Goal: Transaction & Acquisition: Purchase product/service

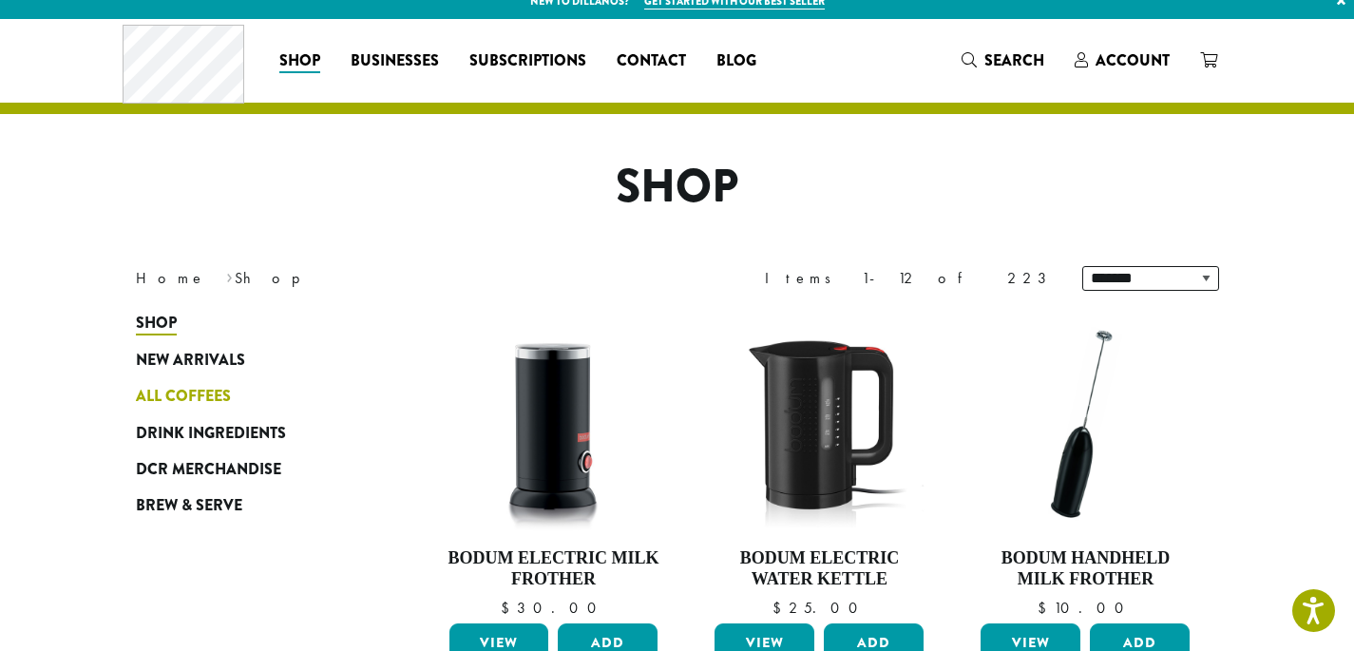
click at [188, 385] on span "All Coffees" at bounding box center [183, 397] width 95 height 24
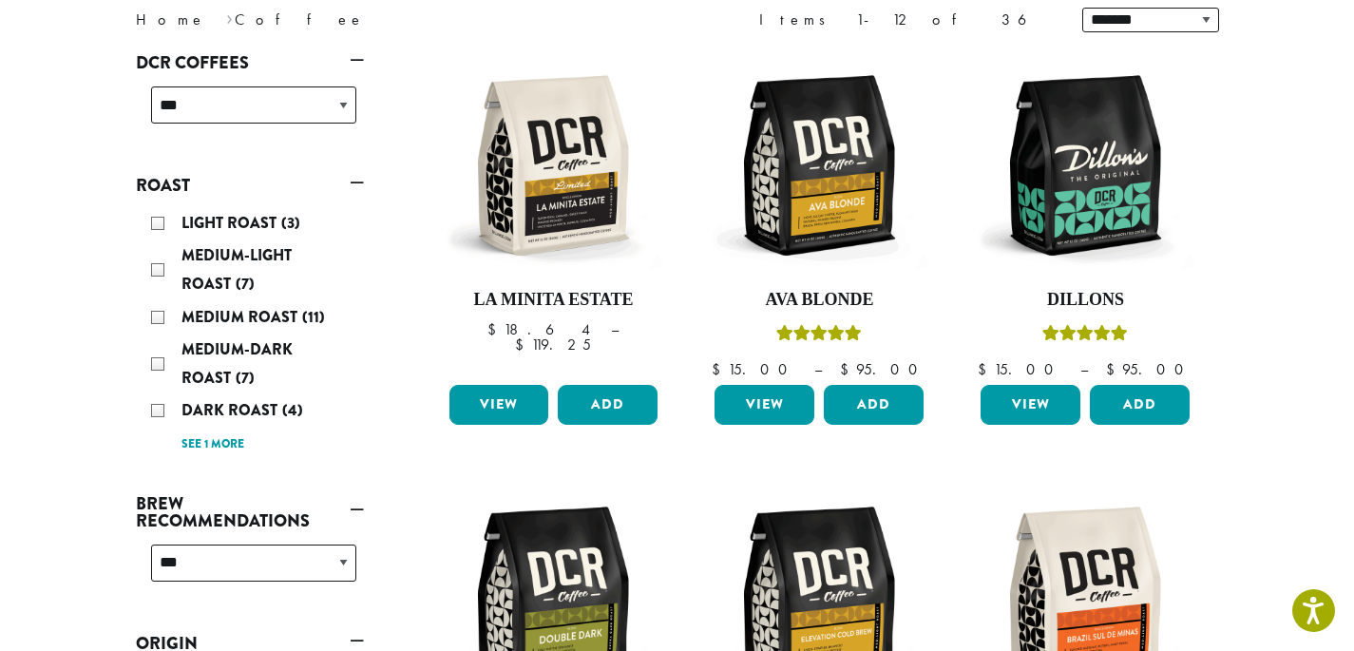
scroll to position [276, 0]
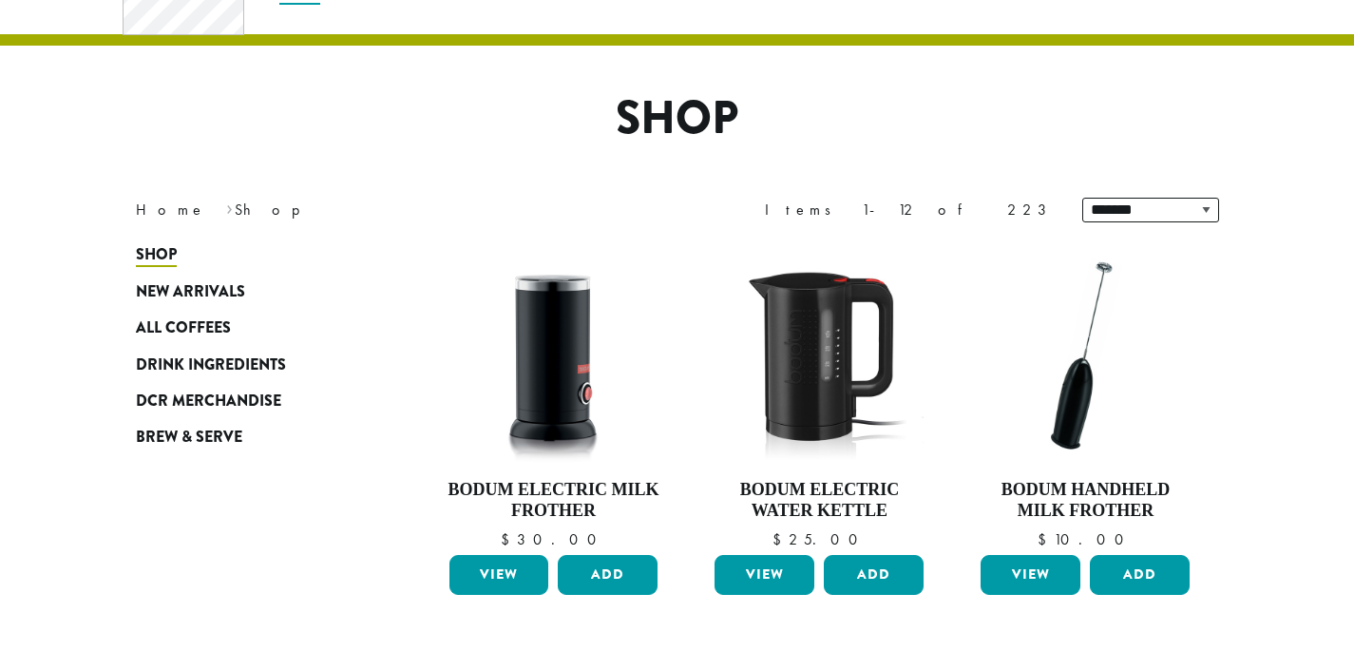
scroll to position [87, 0]
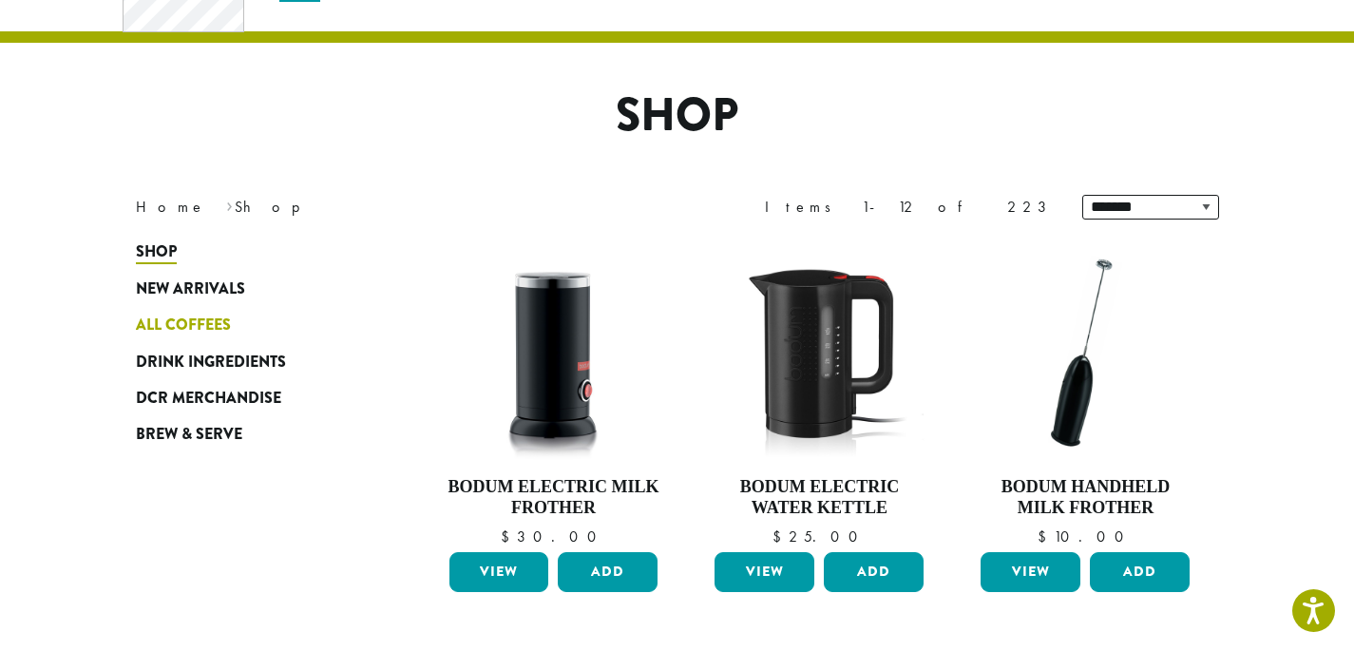
click at [204, 322] on span "All Coffees" at bounding box center [183, 326] width 95 height 24
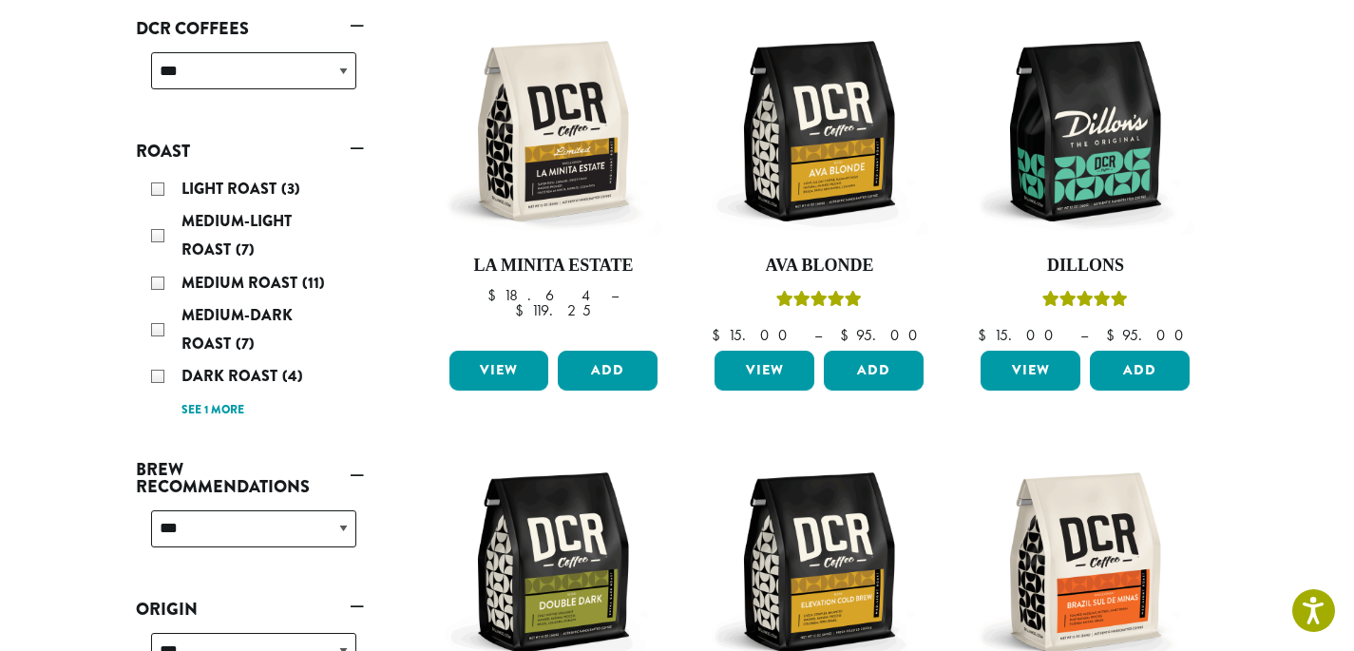
scroll to position [265, 0]
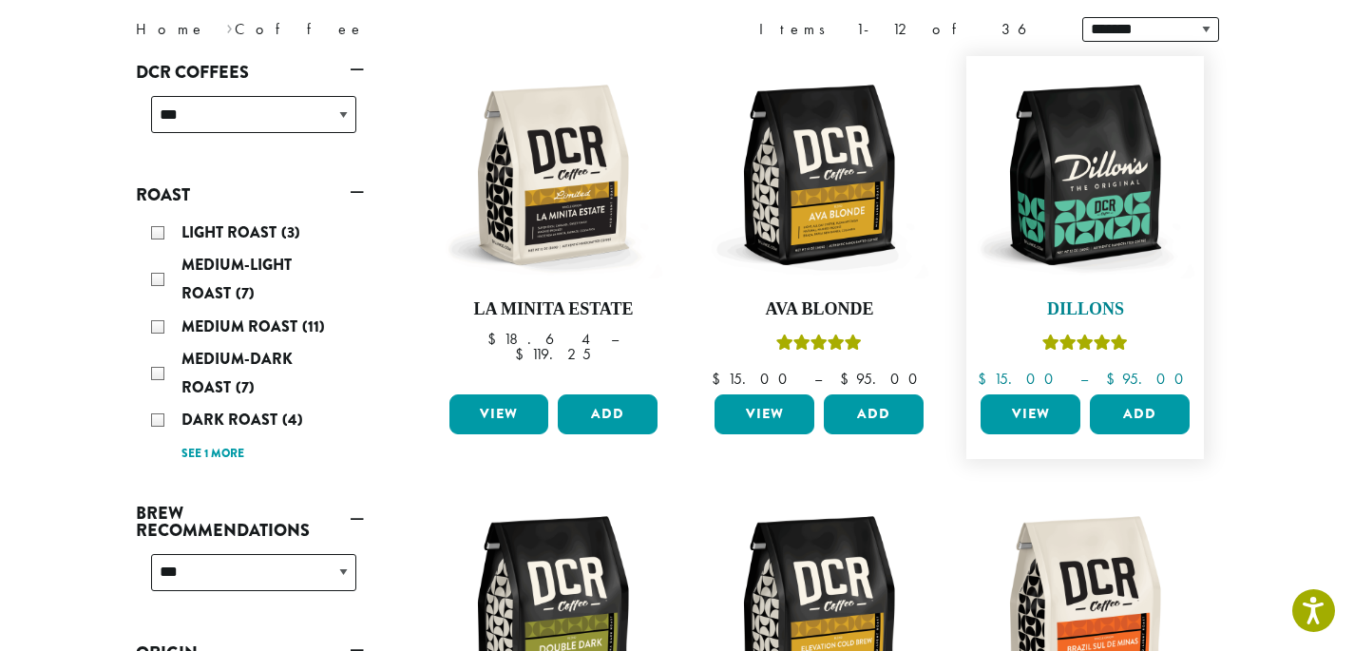
click at [1112, 242] on img at bounding box center [1085, 175] width 219 height 219
click at [1114, 247] on img at bounding box center [1085, 175] width 219 height 219
click at [1030, 419] on link "View" at bounding box center [1031, 414] width 100 height 40
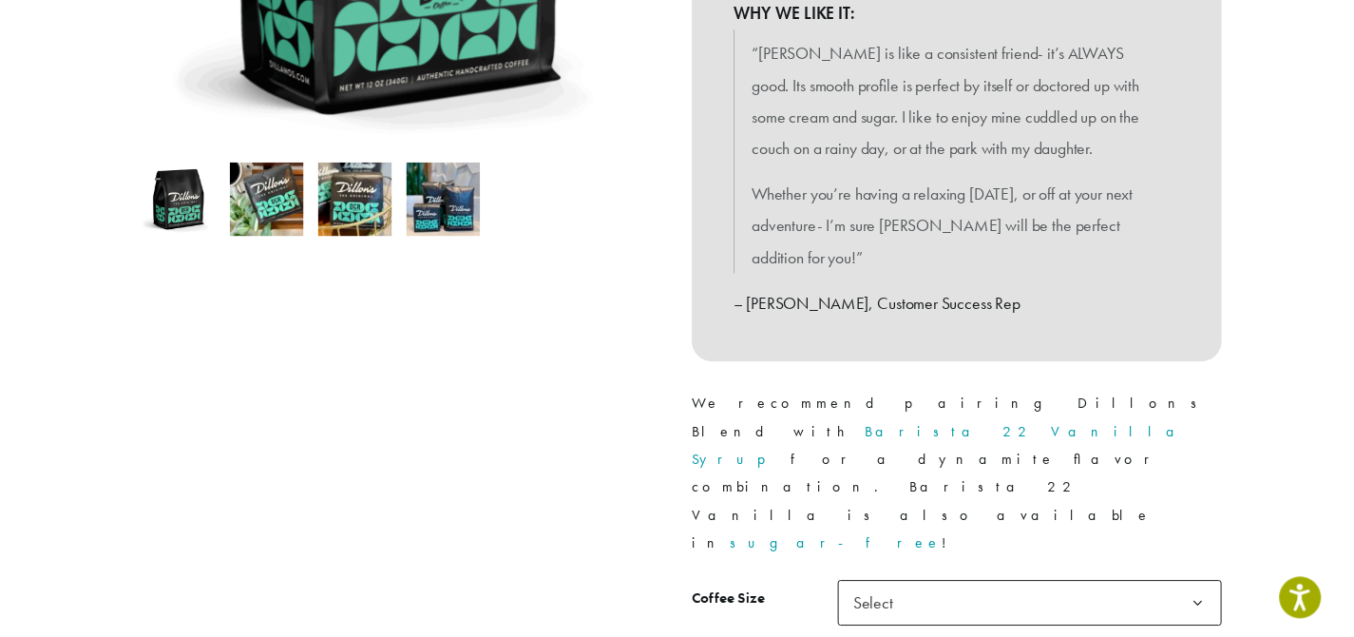
scroll to position [596, 0]
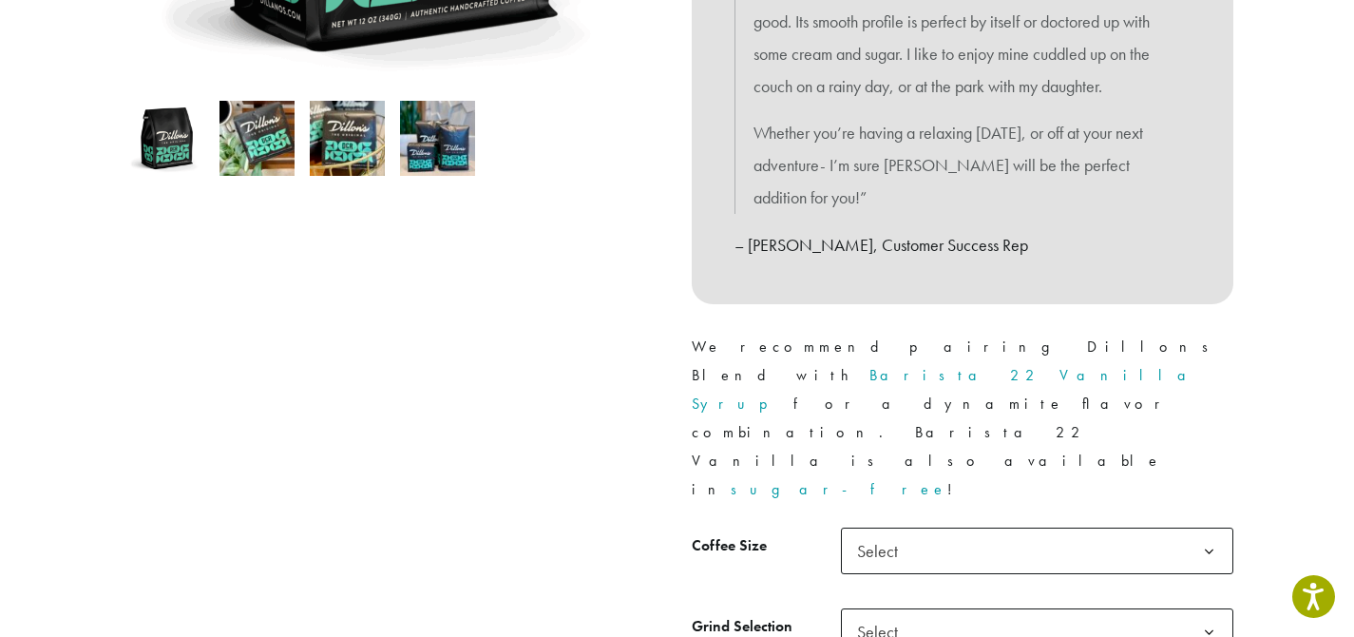
click at [1141, 527] on span "Select" at bounding box center [1037, 550] width 392 height 47
